Goal: Information Seeking & Learning: Find specific fact

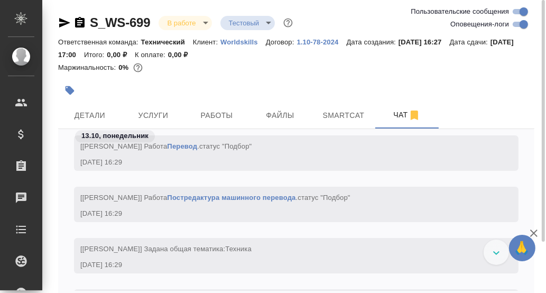
scroll to position [2203, 0]
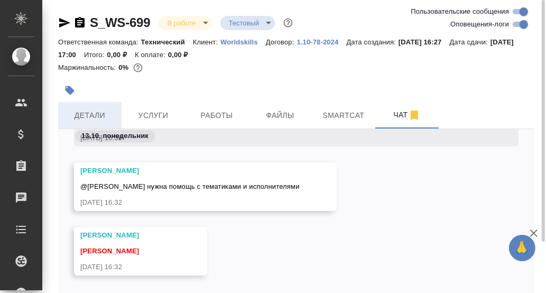
click at [88, 113] on span "Детали" at bounding box center [90, 115] width 51 height 13
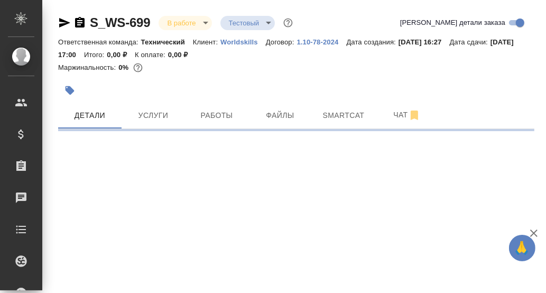
select select "RU"
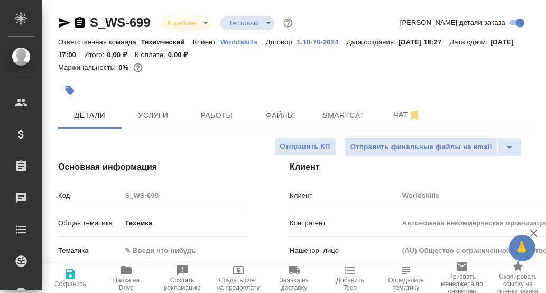
type textarea "x"
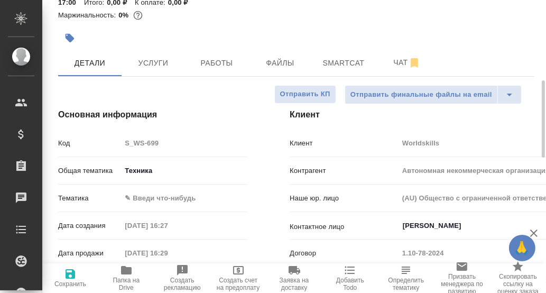
scroll to position [105, 0]
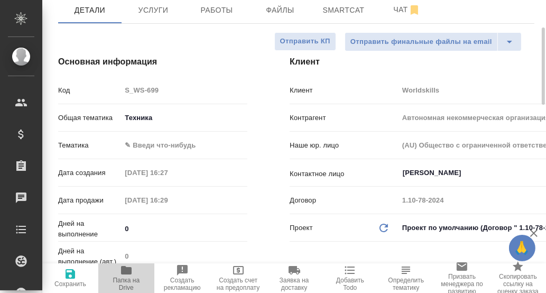
click at [125, 274] on icon "button" at bounding box center [126, 270] width 11 height 8
type textarea "x"
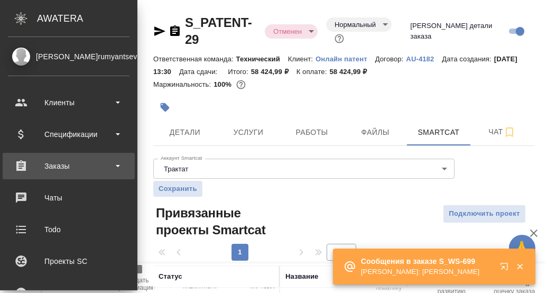
click at [58, 165] on div "Заказы" at bounding box center [69, 166] width 122 height 16
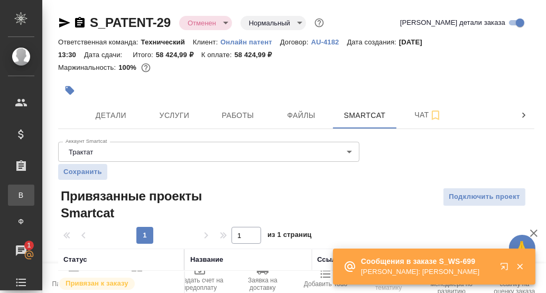
drag, startPoint x: 54, startPoint y: 194, endPoint x: 131, endPoint y: 194, distance: 77.2
click at [16, 194] on div "Все заказы" at bounding box center [8, 195] width 16 height 11
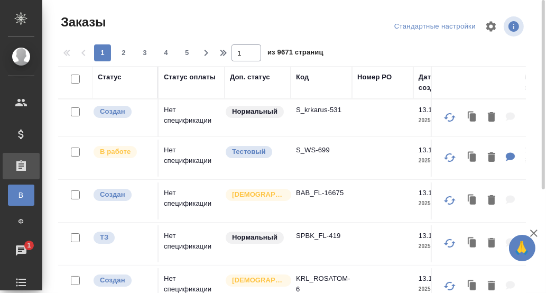
click at [301, 79] on div "Код" at bounding box center [302, 77] width 13 height 11
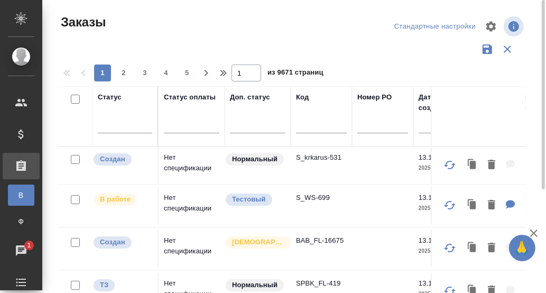
click at [312, 132] on input "text" at bounding box center [321, 126] width 51 height 13
paste input "S_T-OP-C-25052"
type input "S_T-OP-C-25052"
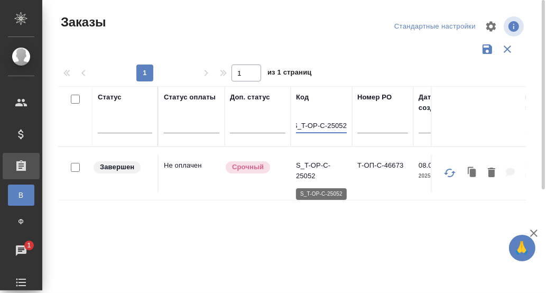
scroll to position [0, 0]
click at [314, 163] on p "S_T-OP-C-25052" at bounding box center [321, 170] width 51 height 21
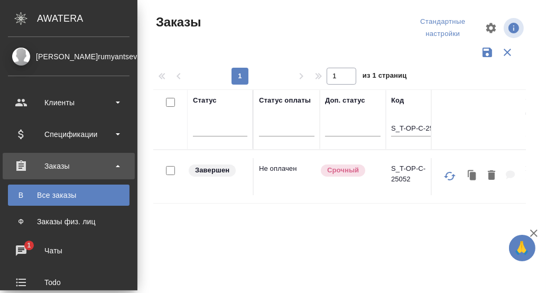
scroll to position [105, 0]
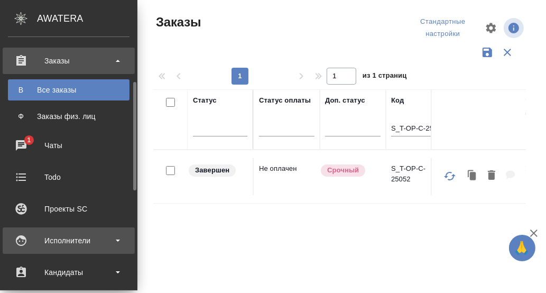
click at [73, 237] on div "Исполнители" at bounding box center [69, 241] width 122 height 16
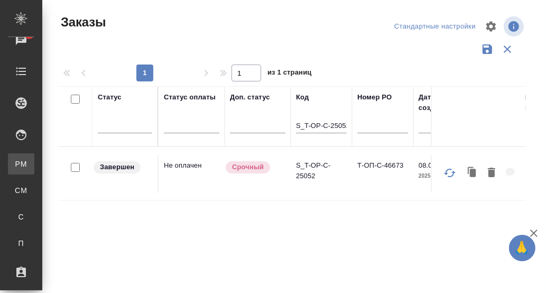
click at [65, 163] on div ".cls-1 fill:#fff; AWATERA Румянцева Дарья d.rumyantseva Клиенты Спецификации За…" at bounding box center [273, 146] width 546 height 293
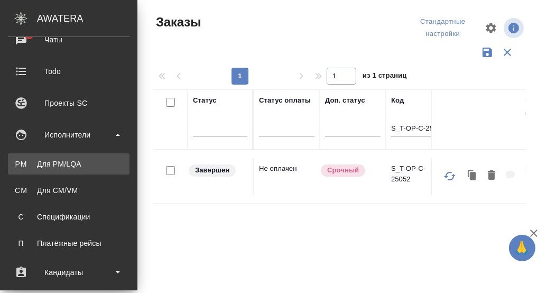
click at [59, 165] on div "Для PM/LQA" at bounding box center [68, 164] width 111 height 11
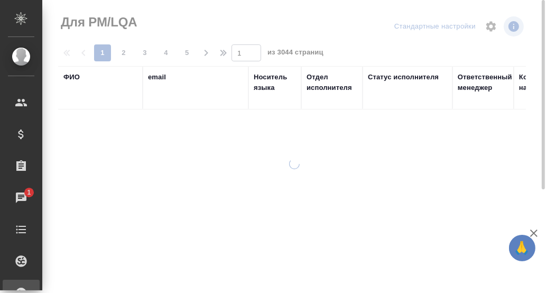
click at [319, 89] on div "Отдел исполнителя" at bounding box center [332, 82] width 51 height 21
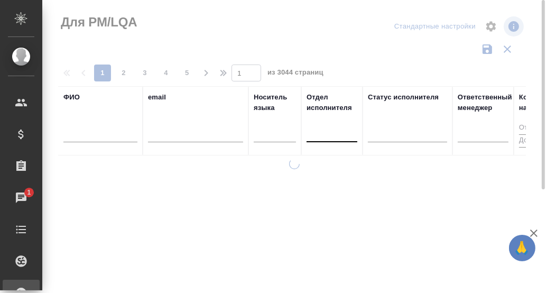
click at [319, 134] on div at bounding box center [332, 131] width 51 height 15
type input "П"
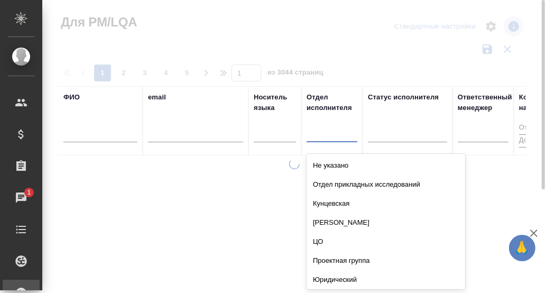
click at [90, 137] on input "text" at bounding box center [100, 135] width 74 height 13
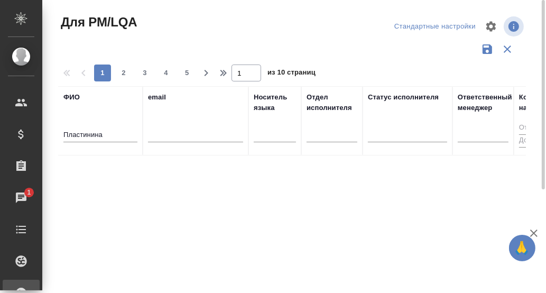
click at [243, 24] on div at bounding box center [296, 26] width 159 height 25
click at [116, 134] on input "Пластинина" at bounding box center [100, 135] width 74 height 13
click at [116, 136] on input "Пластинина" at bounding box center [100, 135] width 74 height 13
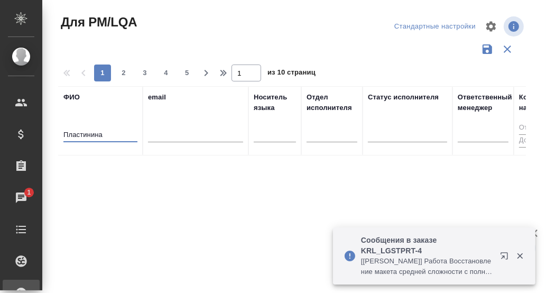
drag, startPoint x: 225, startPoint y: 197, endPoint x: 217, endPoint y: 199, distance: 7.7
click at [224, 198] on div "ФИО Пластинина email Носитель языка Отдел исполнителя Статус исполнителя Ответс…" at bounding box center [292, 276] width 468 height 381
click at [117, 134] on input "Пластинина" at bounding box center [100, 135] width 74 height 13
click at [118, 134] on input "Пластинина" at bounding box center [100, 135] width 74 height 13
click at [125, 133] on input "Пластинина" at bounding box center [100, 135] width 74 height 13
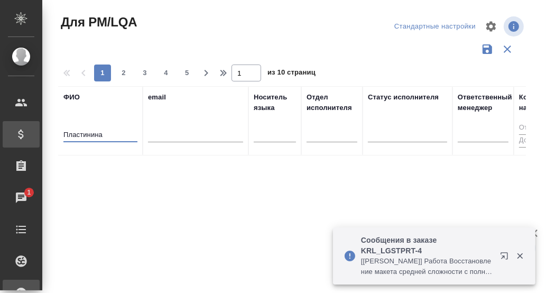
drag, startPoint x: 125, startPoint y: 133, endPoint x: 37, endPoint y: 136, distance: 88.4
click at [37, 136] on div ".cls-1 fill:#fff; AWATERA Румянцева Дарья d.rumyantseva Клиенты Спецификации За…" at bounding box center [273, 146] width 546 height 293
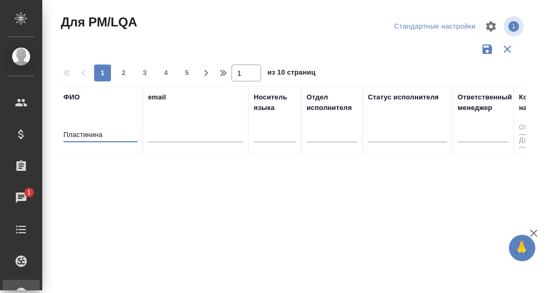
click at [119, 135] on input "Пластинина" at bounding box center [100, 135] width 74 height 13
drag, startPoint x: 120, startPoint y: 135, endPoint x: 109, endPoint y: 143, distance: 13.6
click at [55, 136] on div "Для PM/LQA Стандартные настройки 1 2 3 4 5 1 из 10 страниц ФИО Пластинина email…" at bounding box center [296, 236] width 488 height 473
type input "Пластинина"
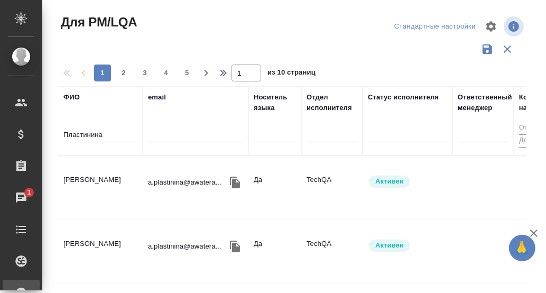
click at [85, 176] on td "Пластинина [PERSON_NAME]" at bounding box center [100, 187] width 85 height 37
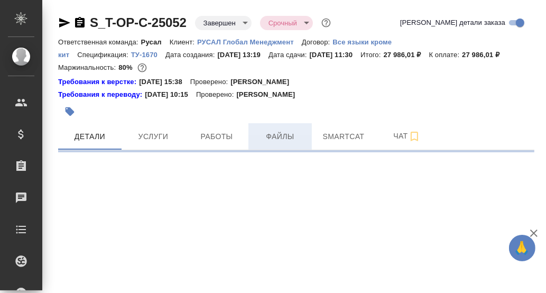
select select "RU"
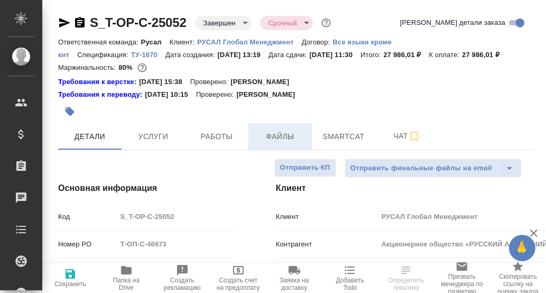
type textarea "x"
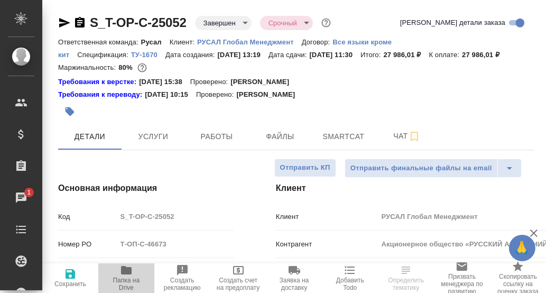
click at [127, 272] on icon "button" at bounding box center [126, 270] width 11 height 8
select select "RU"
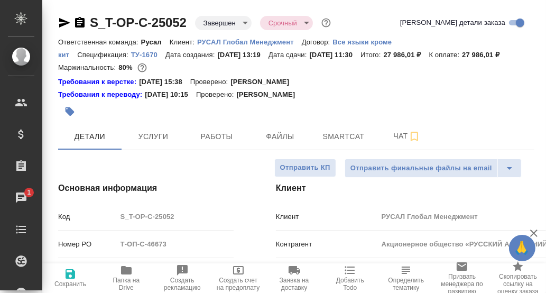
type textarea "x"
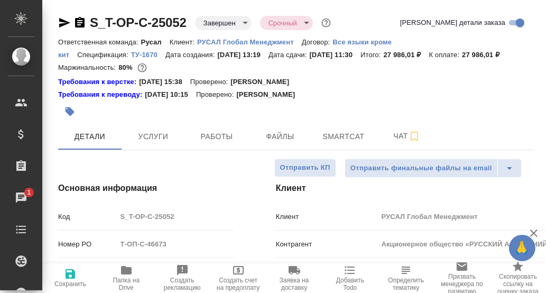
type textarea "x"
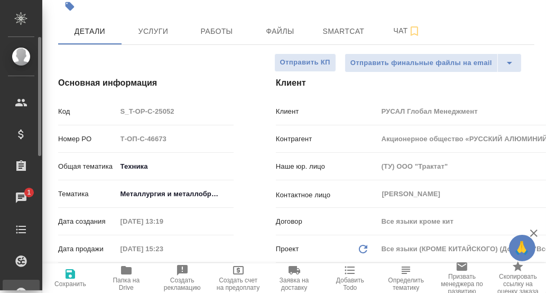
type textarea "x"
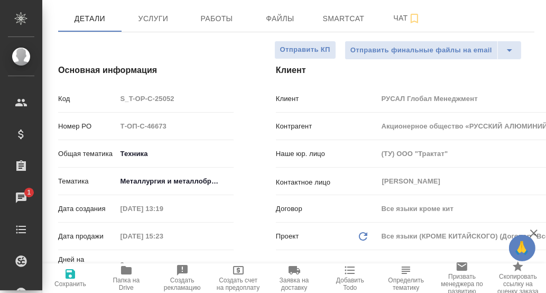
click at [126, 270] on icon "button" at bounding box center [126, 270] width 11 height 8
type textarea "x"
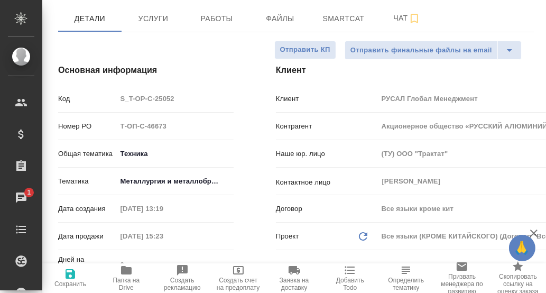
type textarea "x"
click at [119, 272] on span "Папка на Drive" at bounding box center [126, 277] width 43 height 27
type textarea "x"
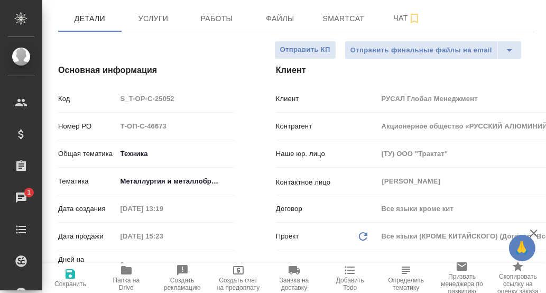
type textarea "x"
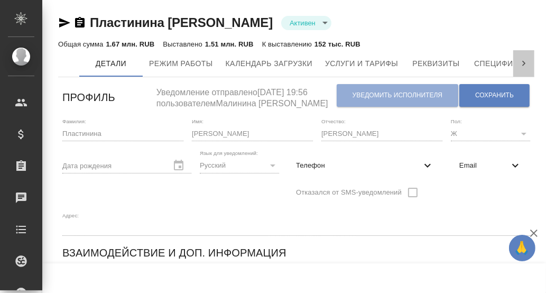
click at [524, 62] on icon at bounding box center [524, 63] width 11 height 11
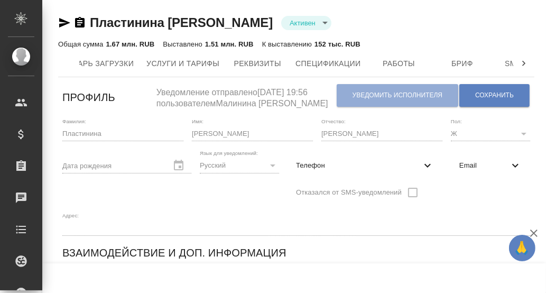
scroll to position [0, 349]
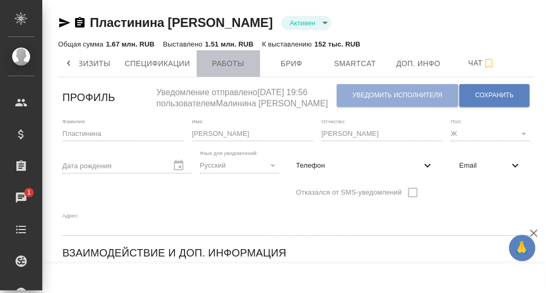
click at [231, 63] on span "Работы" at bounding box center [228, 63] width 51 height 13
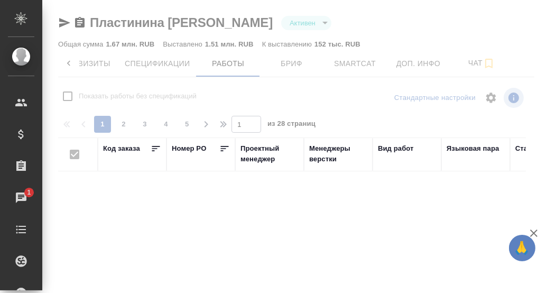
checkbox input "false"
